Goal: Task Accomplishment & Management: Manage account settings

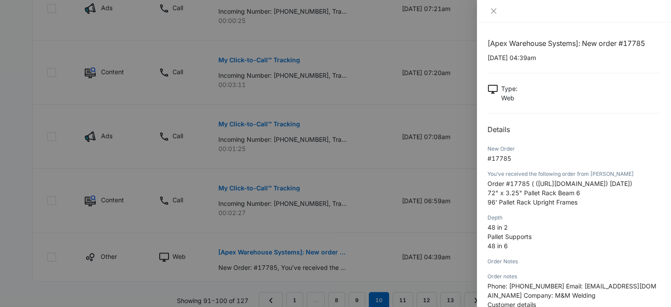
scroll to position [121, 0]
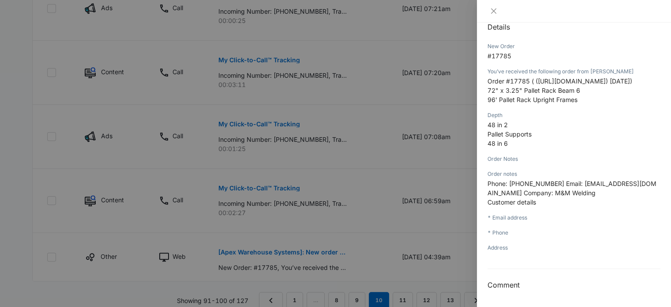
click at [461, 230] on div at bounding box center [335, 153] width 671 height 307
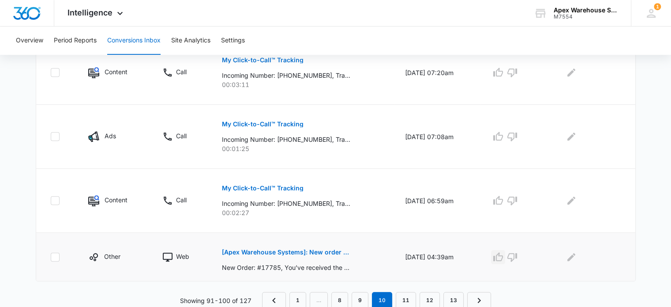
click at [502, 257] on icon "button" at bounding box center [499, 256] width 10 height 9
click at [577, 257] on icon "Edit Comments" at bounding box center [571, 257] width 11 height 11
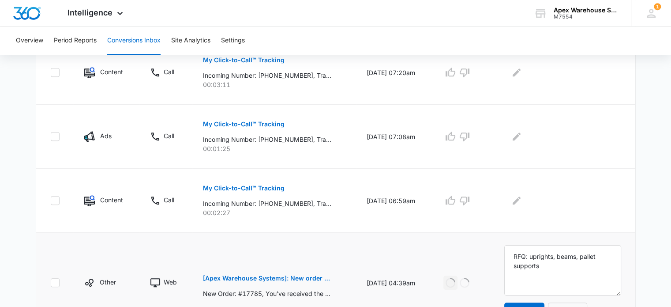
scroll to position [666, 0]
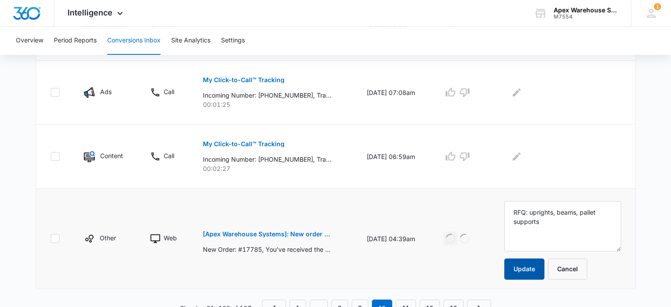
type textarea "RFQ: uprights, beams, pallet supports"
click at [545, 269] on button "Update" at bounding box center [525, 268] width 40 height 21
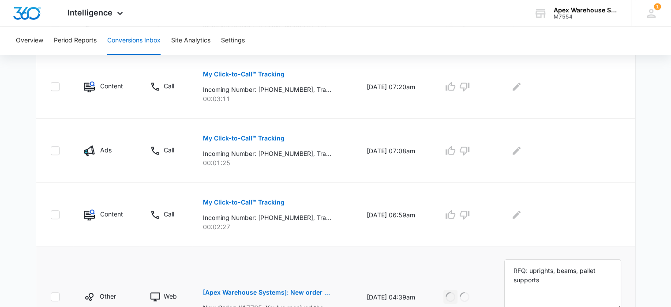
scroll to position [606, 0]
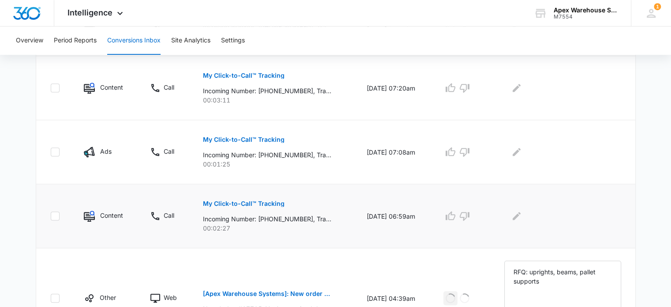
click at [268, 196] on button "My Click-to-Call™ Tracking" at bounding box center [244, 203] width 82 height 21
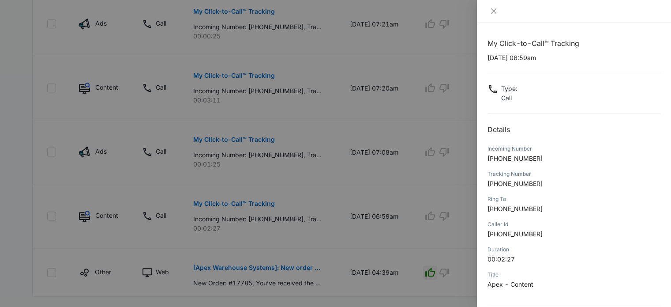
scroll to position [85, 0]
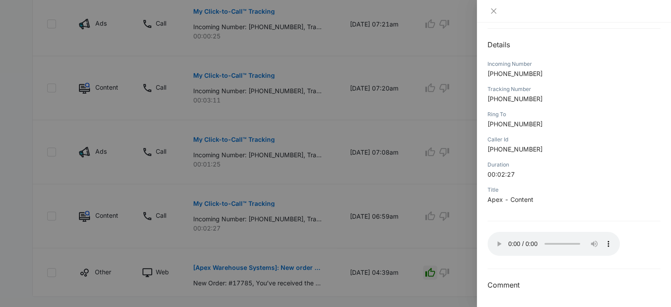
click at [586, 63] on div "Incoming Number" at bounding box center [574, 64] width 173 height 8
click at [601, 21] on div at bounding box center [574, 11] width 194 height 23
click at [501, 200] on span "Apex - Content" at bounding box center [511, 200] width 46 height 8
click at [462, 230] on div at bounding box center [335, 153] width 671 height 307
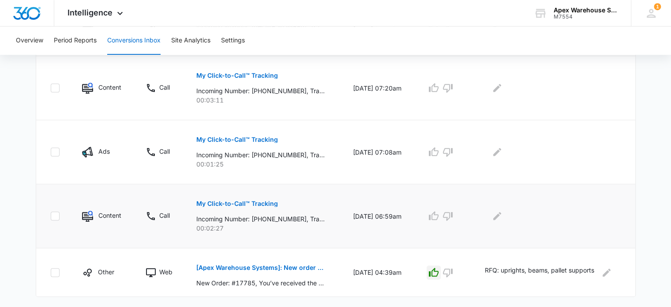
click at [456, 223] on td at bounding box center [445, 216] width 58 height 64
click at [453, 215] on icon "button" at bounding box center [448, 216] width 11 height 11
click at [501, 215] on icon "Edit Comments" at bounding box center [498, 216] width 8 height 8
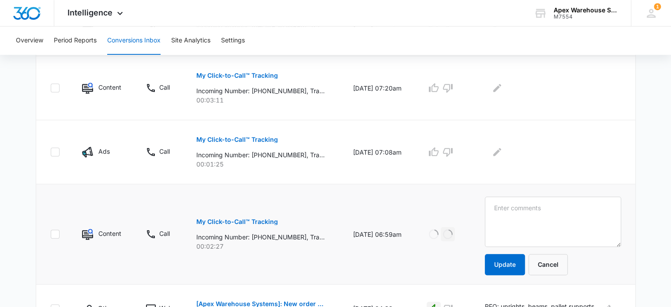
click at [512, 218] on textarea at bounding box center [553, 221] width 136 height 50
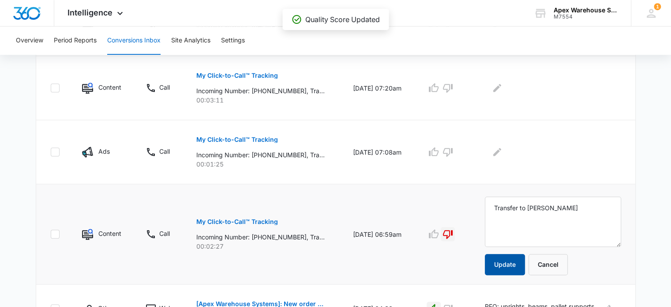
type textarea "Transfer to [PERSON_NAME]"
click at [511, 259] on button "Update" at bounding box center [505, 264] width 40 height 21
click at [253, 140] on p "My Click-to-Call™ Tracking" at bounding box center [237, 139] width 82 height 6
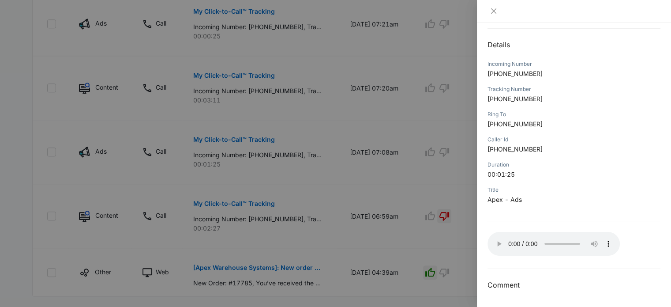
click at [414, 145] on div at bounding box center [335, 153] width 671 height 307
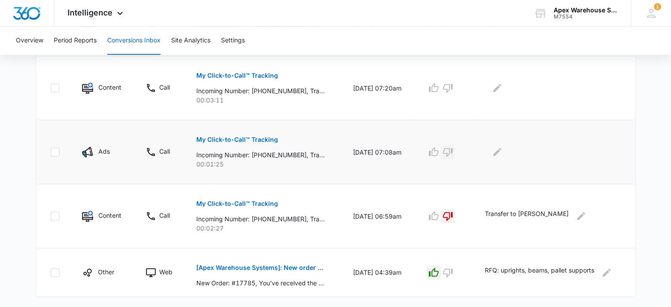
click at [453, 153] on icon "button" at bounding box center [448, 152] width 11 height 11
click at [503, 152] on icon "Edit Comments" at bounding box center [497, 152] width 11 height 11
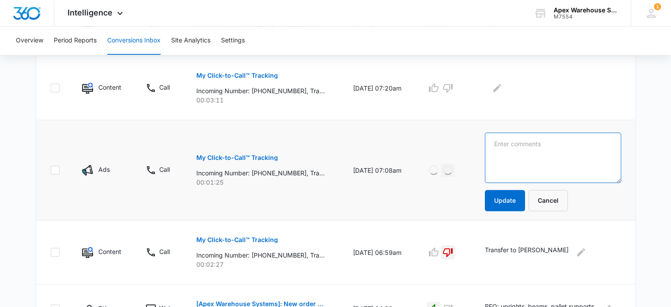
click at [505, 152] on textarea at bounding box center [553, 157] width 136 height 50
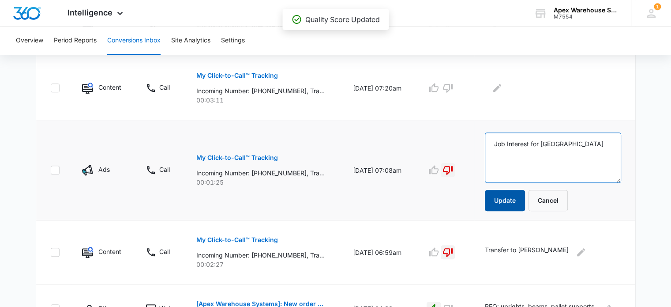
type textarea "Job Interest for [GEOGRAPHIC_DATA]"
click at [507, 200] on button "Update" at bounding box center [505, 200] width 40 height 21
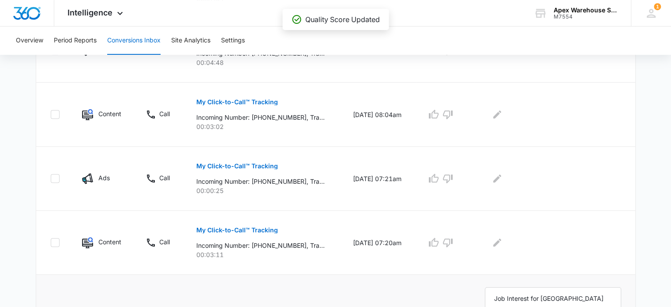
scroll to position [451, 0]
click at [267, 231] on p "My Click-to-Call™ Tracking" at bounding box center [237, 231] width 82 height 6
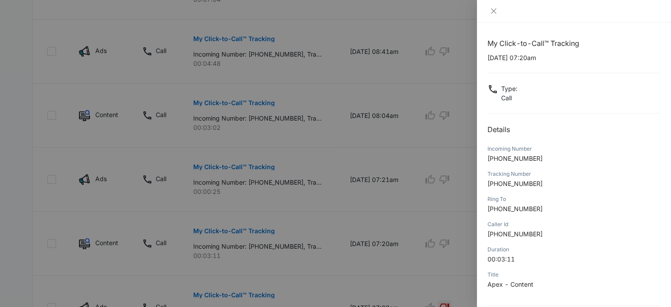
scroll to position [85, 0]
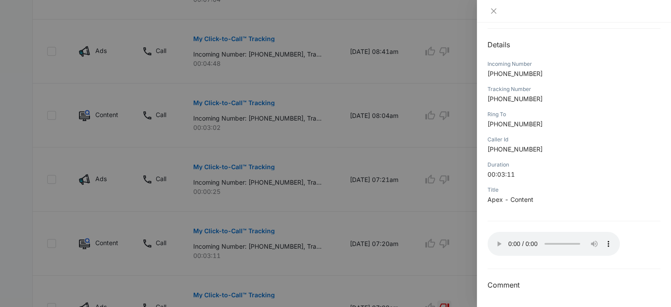
click at [444, 235] on div at bounding box center [335, 153] width 671 height 307
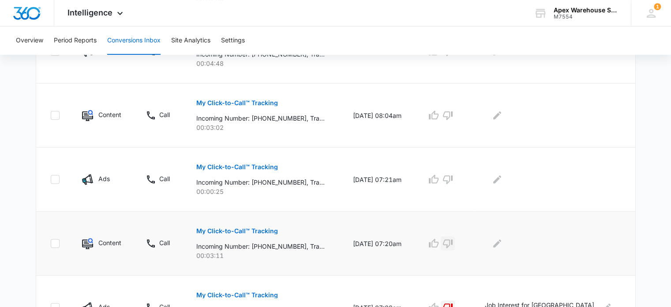
click at [453, 243] on icon "button" at bounding box center [448, 243] width 10 height 9
click at [501, 248] on button "Edit Comments" at bounding box center [497, 243] width 14 height 14
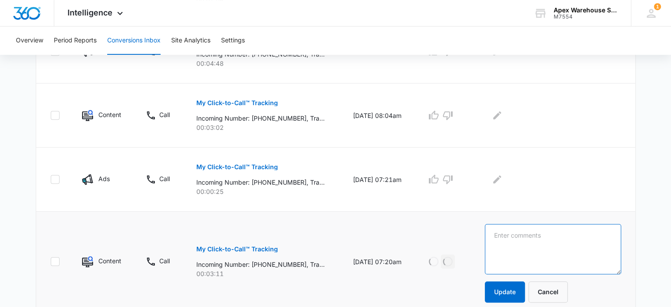
click at [501, 248] on textarea at bounding box center [553, 249] width 136 height 50
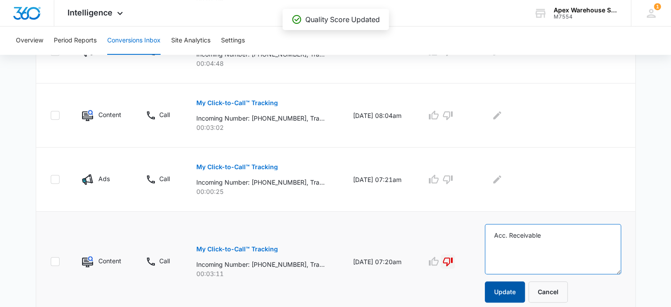
type textarea "Acc. Receivable"
click at [503, 290] on button "Update" at bounding box center [505, 291] width 40 height 21
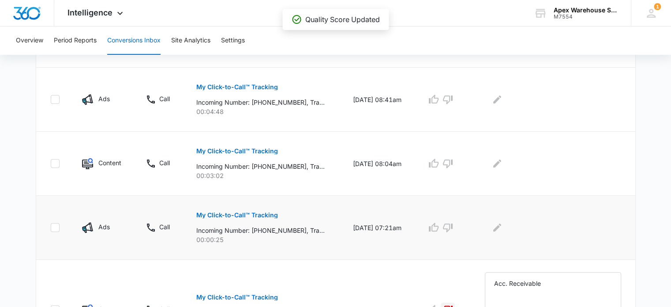
click at [263, 212] on p "My Click-to-Call™ Tracking" at bounding box center [237, 215] width 82 height 6
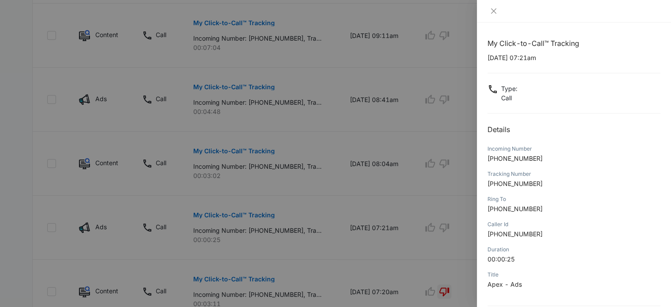
scroll to position [85, 0]
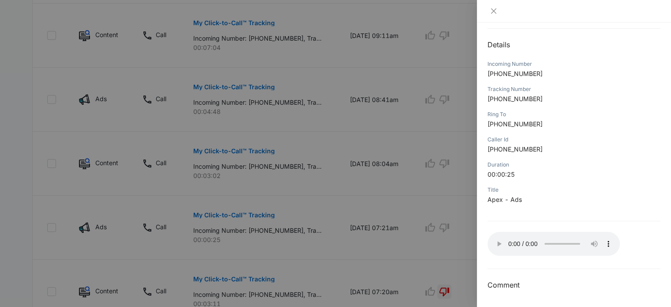
click at [408, 166] on div at bounding box center [335, 153] width 671 height 307
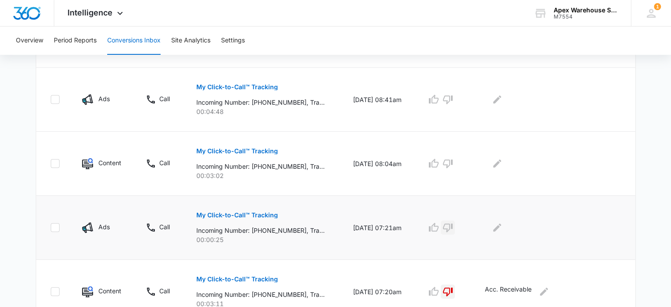
click at [453, 227] on icon "button" at bounding box center [448, 227] width 10 height 9
click at [503, 229] on icon "Edit Comments" at bounding box center [497, 227] width 11 height 11
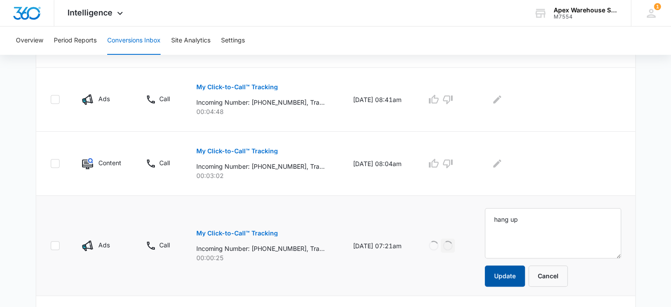
type textarea "hang up"
click at [505, 272] on button "Update" at bounding box center [505, 275] width 40 height 21
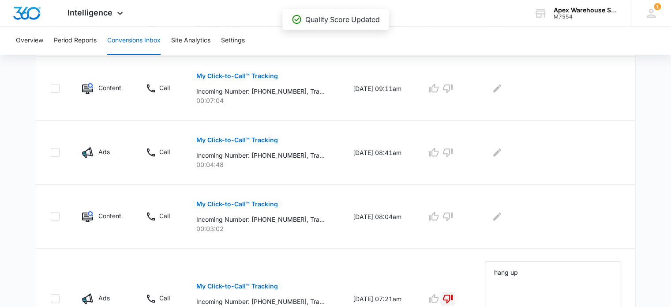
scroll to position [348, 0]
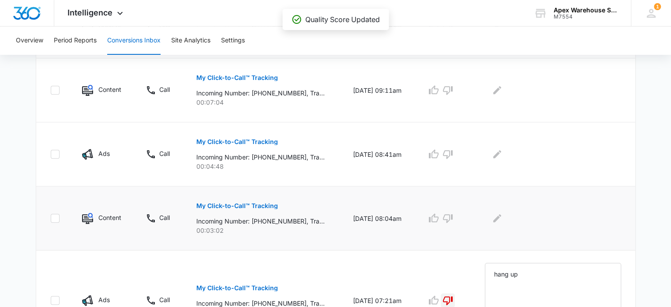
click at [262, 206] on p "My Click-to-Call™ Tracking" at bounding box center [237, 206] width 82 height 6
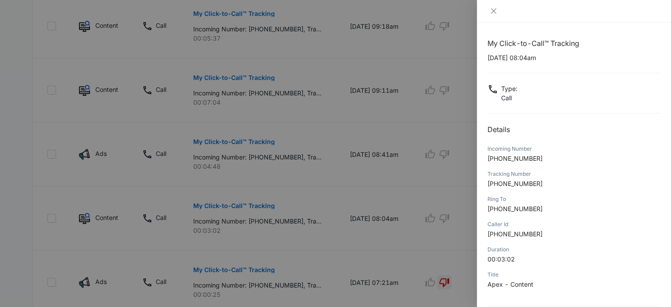
scroll to position [85, 0]
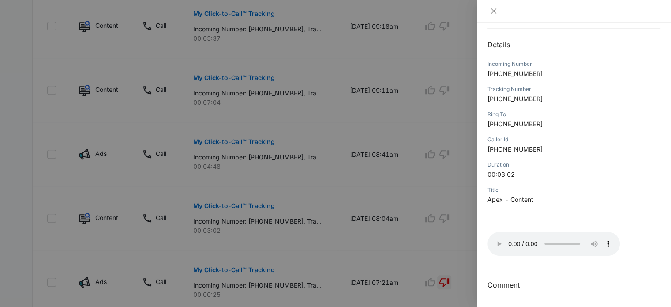
click at [433, 136] on div at bounding box center [335, 153] width 671 height 307
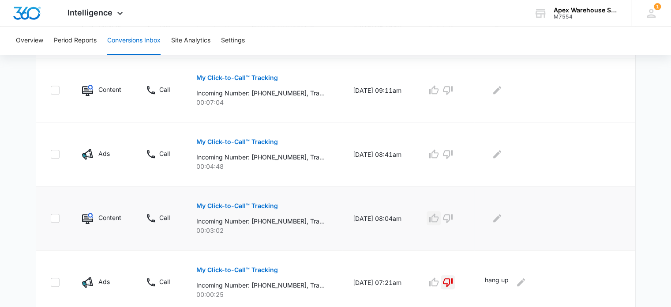
click at [436, 216] on icon "button" at bounding box center [434, 217] width 10 height 9
click at [503, 217] on icon "Edit Comments" at bounding box center [497, 218] width 11 height 11
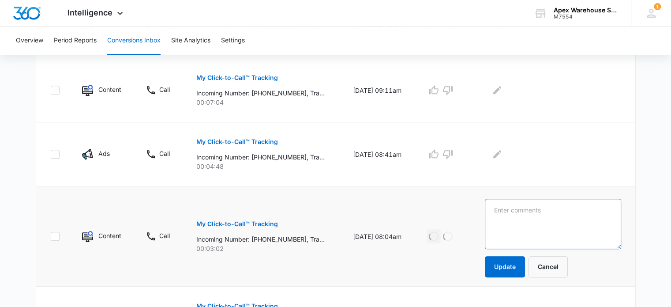
click at [529, 226] on textarea at bounding box center [553, 224] width 136 height 50
paste textarea "New racking: (10) 25 x 48 uprights"
type textarea "New racking: (10) 25 x 48 uprights"
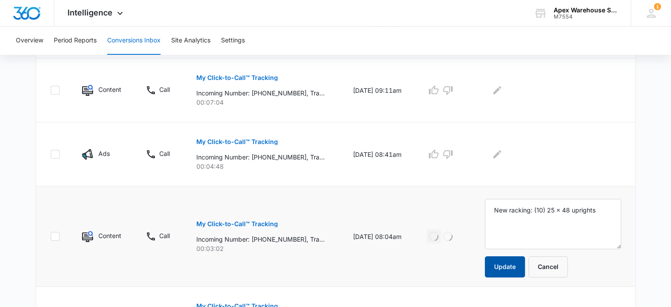
click at [514, 270] on button "Update" at bounding box center [505, 266] width 40 height 21
click at [256, 143] on p "My Click-to-Call™ Tracking" at bounding box center [237, 142] width 82 height 6
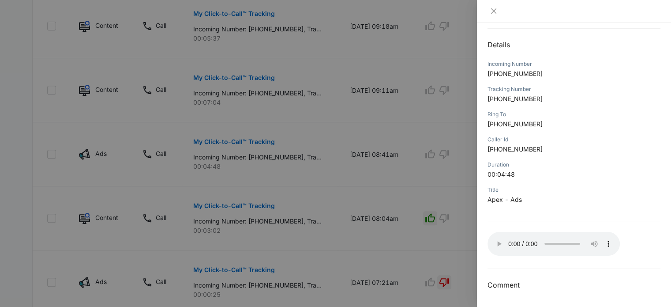
click at [426, 197] on div at bounding box center [335, 153] width 671 height 307
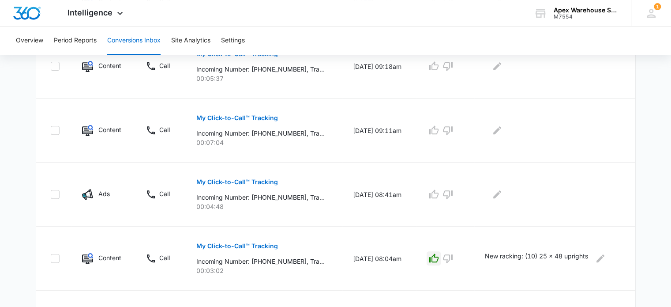
scroll to position [298, 0]
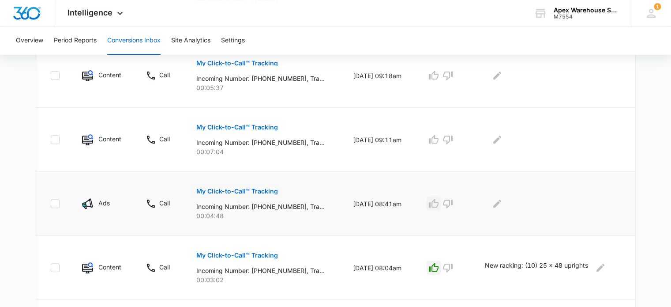
click at [439, 204] on icon "button" at bounding box center [434, 203] width 11 height 11
click at [503, 205] on icon "Edit Comments" at bounding box center [497, 203] width 11 height 11
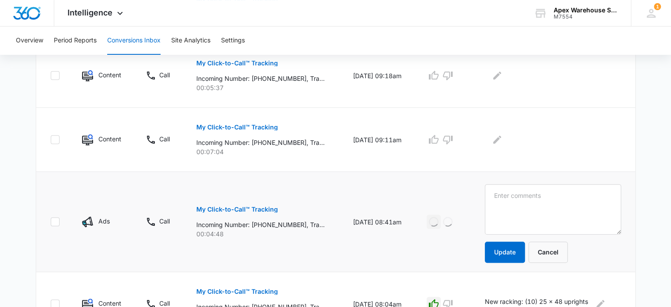
click at [503, 205] on textarea at bounding box center [553, 209] width 136 height 50
paste textarea "Interest in heavy duty racking"
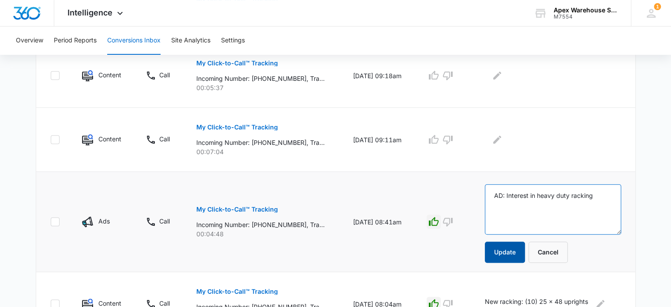
type textarea "AD: Interest in heavy duty racking"
click at [516, 249] on button "Update" at bounding box center [505, 251] width 40 height 21
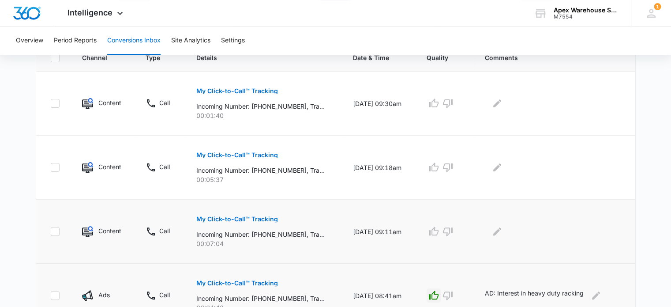
scroll to position [205, 0]
click at [259, 222] on p "My Click-to-Call™ Tracking" at bounding box center [237, 220] width 82 height 6
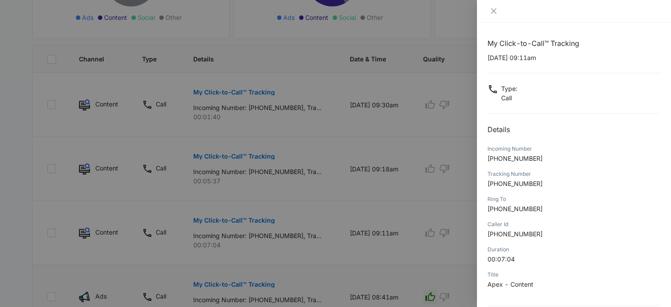
scroll to position [85, 0]
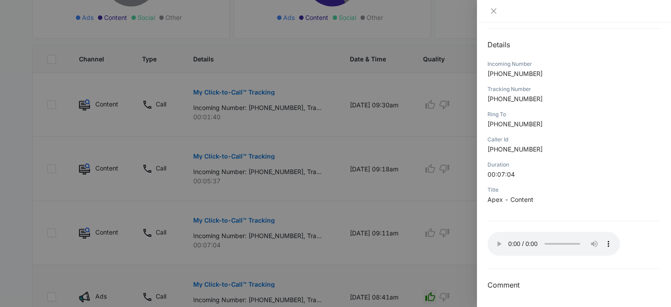
click at [465, 183] on div at bounding box center [335, 153] width 671 height 307
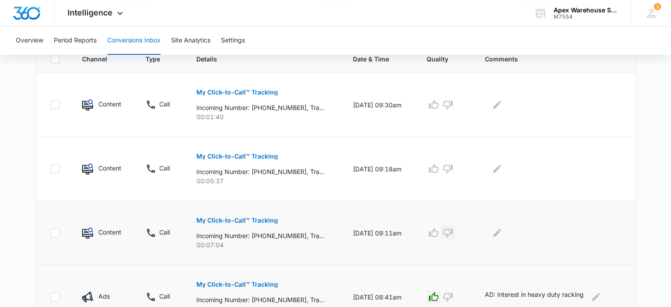
click at [453, 235] on icon "button" at bounding box center [448, 233] width 10 height 9
click at [503, 230] on icon "Edit Comments" at bounding box center [497, 232] width 11 height 11
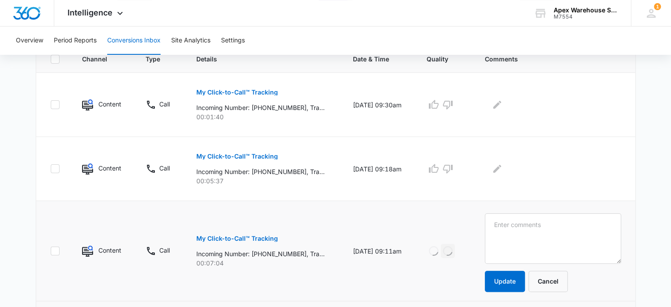
click at [507, 230] on textarea at bounding box center [553, 238] width 136 height 50
type textarea "Transfer to [PERSON_NAME]"
click at [512, 277] on button "Update" at bounding box center [505, 281] width 40 height 21
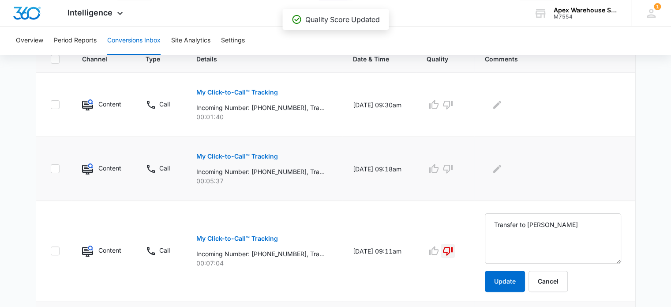
click at [259, 155] on p "My Click-to-Call™ Tracking" at bounding box center [237, 156] width 82 height 6
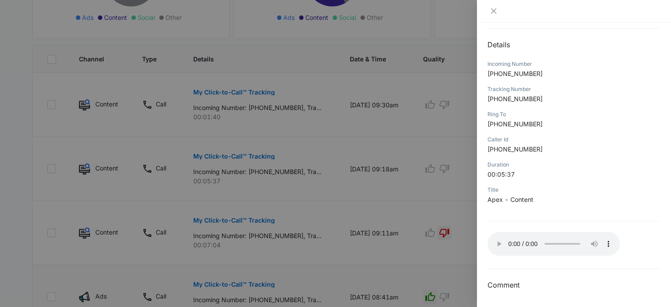
click at [466, 215] on div at bounding box center [335, 153] width 671 height 307
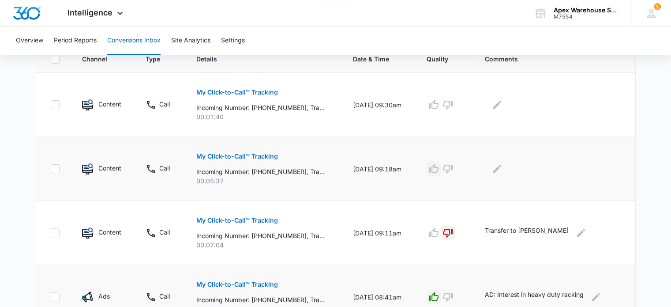
click at [438, 170] on icon "button" at bounding box center [434, 168] width 11 height 11
click at [510, 170] on div at bounding box center [553, 169] width 136 height 14
click at [503, 169] on icon "Edit Comments" at bounding box center [497, 168] width 11 height 11
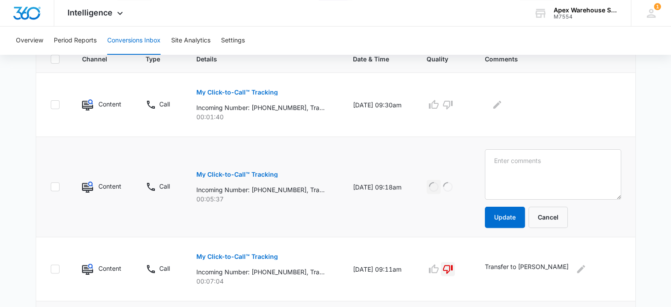
click at [505, 169] on textarea at bounding box center [553, 174] width 136 height 50
type textarea "Rack inspection interest"
click at [505, 216] on button "Update" at bounding box center [505, 217] width 40 height 21
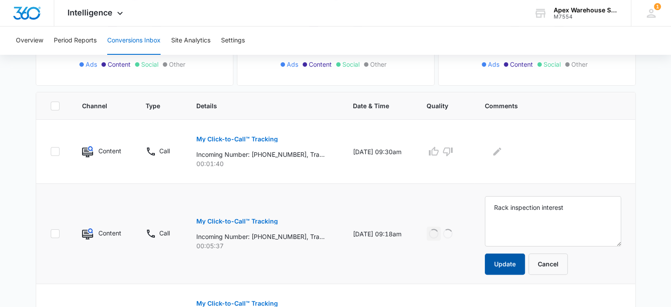
scroll to position [158, 0]
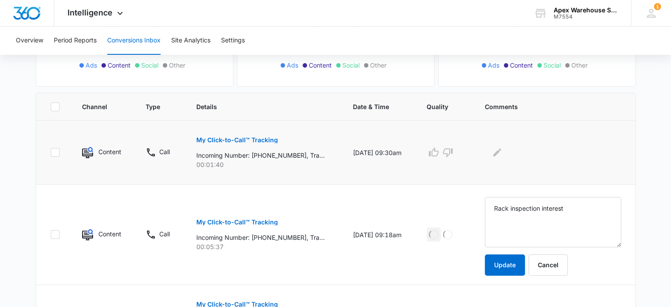
click at [247, 140] on p "My Click-to-Call™ Tracking" at bounding box center [237, 140] width 82 height 6
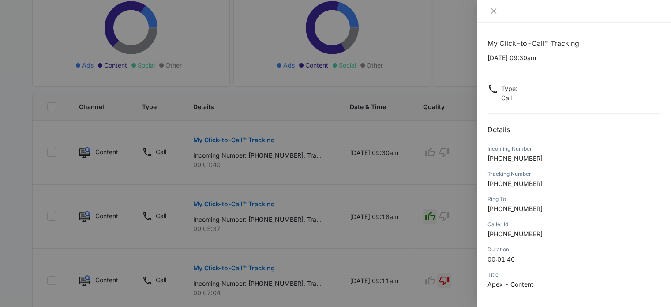
scroll to position [85, 0]
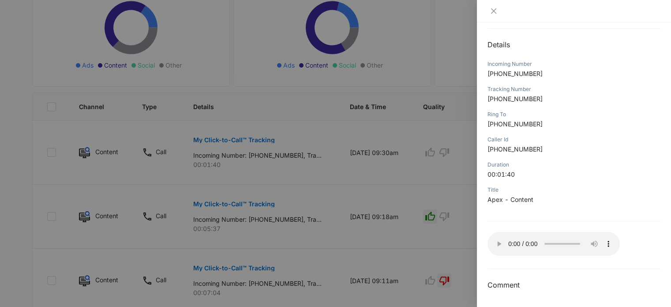
click at [415, 178] on div at bounding box center [335, 153] width 671 height 307
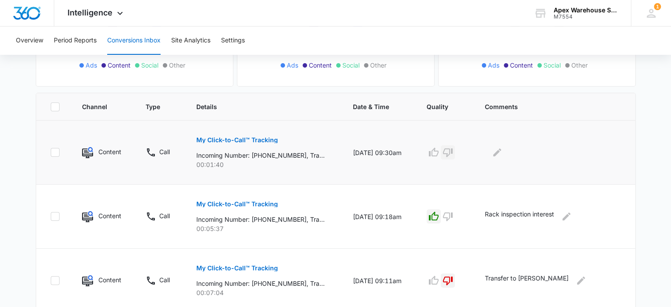
click at [453, 156] on icon "button" at bounding box center [448, 152] width 11 height 11
click at [505, 155] on button "Edit Comments" at bounding box center [497, 152] width 14 height 14
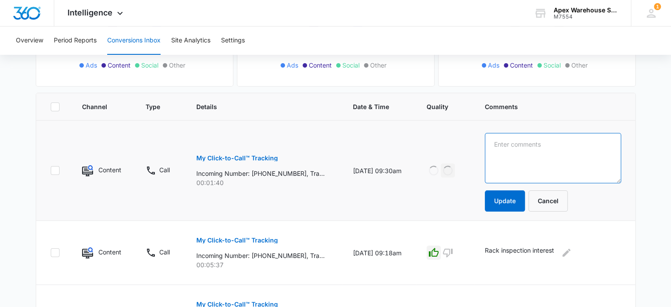
click at [508, 155] on textarea at bounding box center [553, 158] width 136 height 50
type textarea "Employment verif."
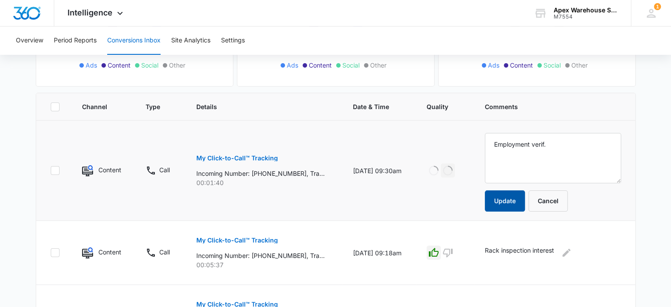
click at [506, 200] on button "Update" at bounding box center [505, 200] width 40 height 21
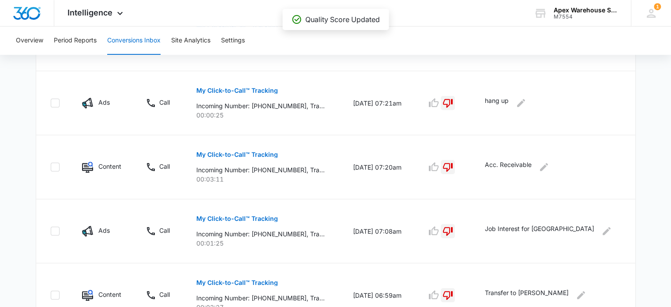
scroll to position [658, 0]
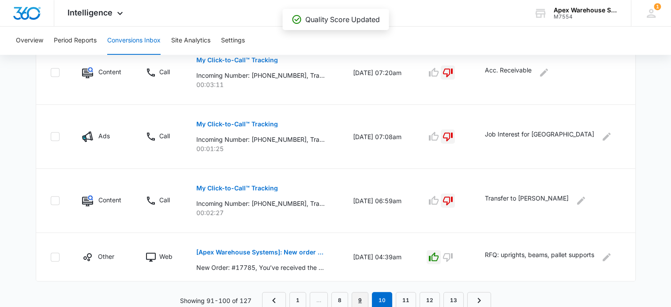
click at [359, 301] on link "9" at bounding box center [360, 300] width 17 height 17
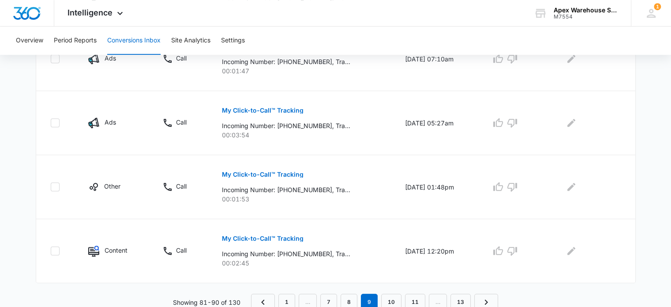
scroll to position [622, 0]
